Goal: Task Accomplishment & Management: Manage account settings

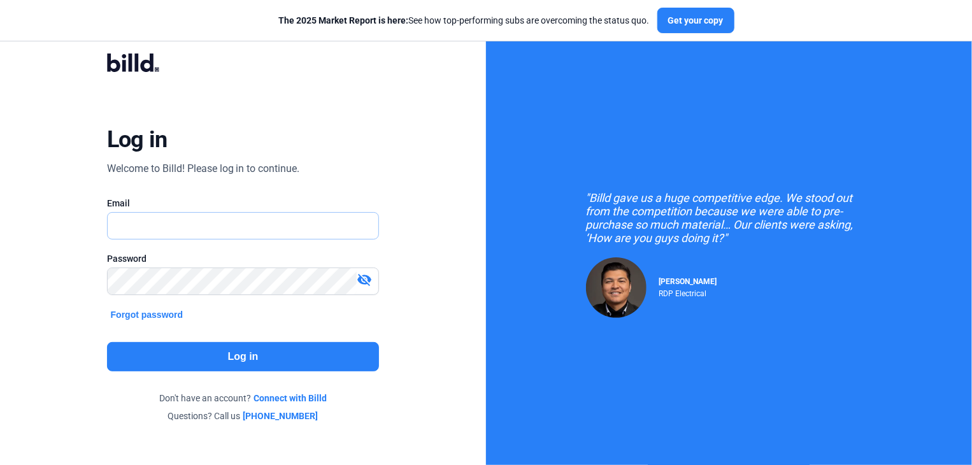
click at [115, 224] on input "text" at bounding box center [236, 226] width 257 height 26
type input "[EMAIL_ADDRESS][DOMAIN_NAME]"
click at [241, 356] on button "Log in" at bounding box center [243, 356] width 273 height 29
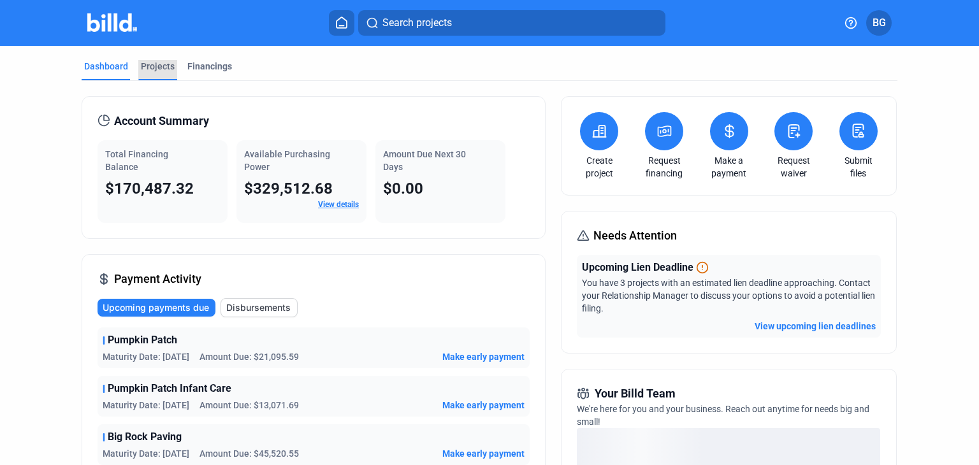
click at [152, 69] on div "Projects" at bounding box center [158, 66] width 34 height 13
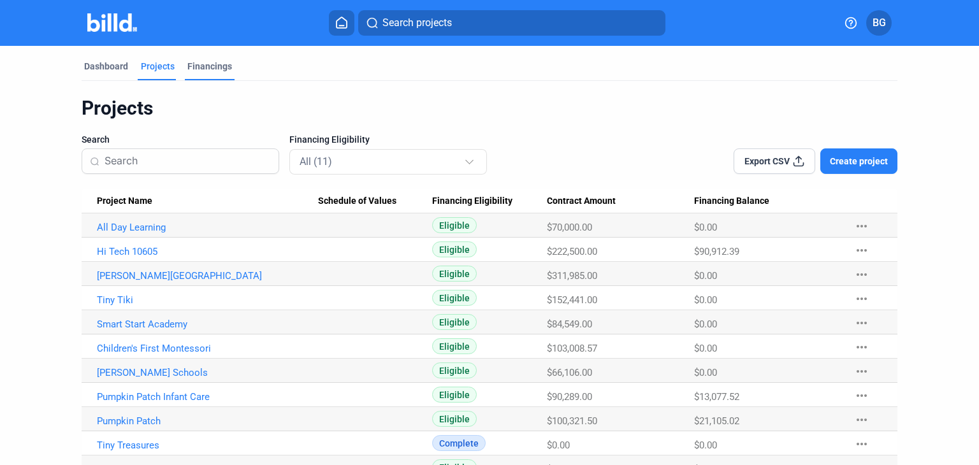
click at [196, 68] on div "Financings" at bounding box center [209, 66] width 45 height 13
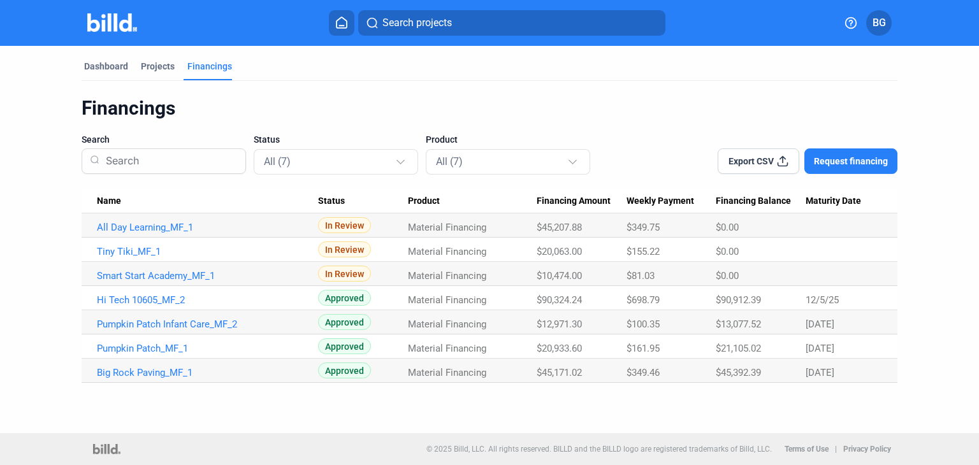
click at [881, 21] on span "BG" at bounding box center [878, 22] width 13 height 15
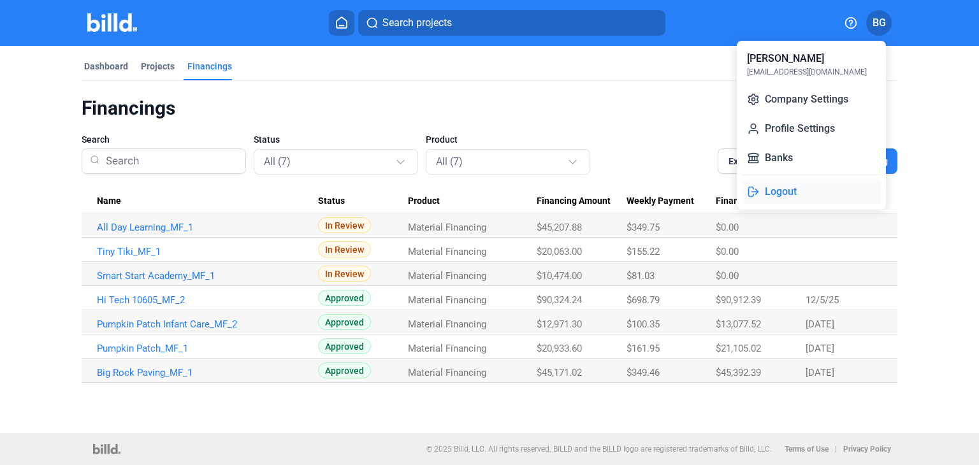
click at [771, 190] on button "Logout" at bounding box center [811, 191] width 139 height 25
